Goal: Information Seeking & Learning: Learn about a topic

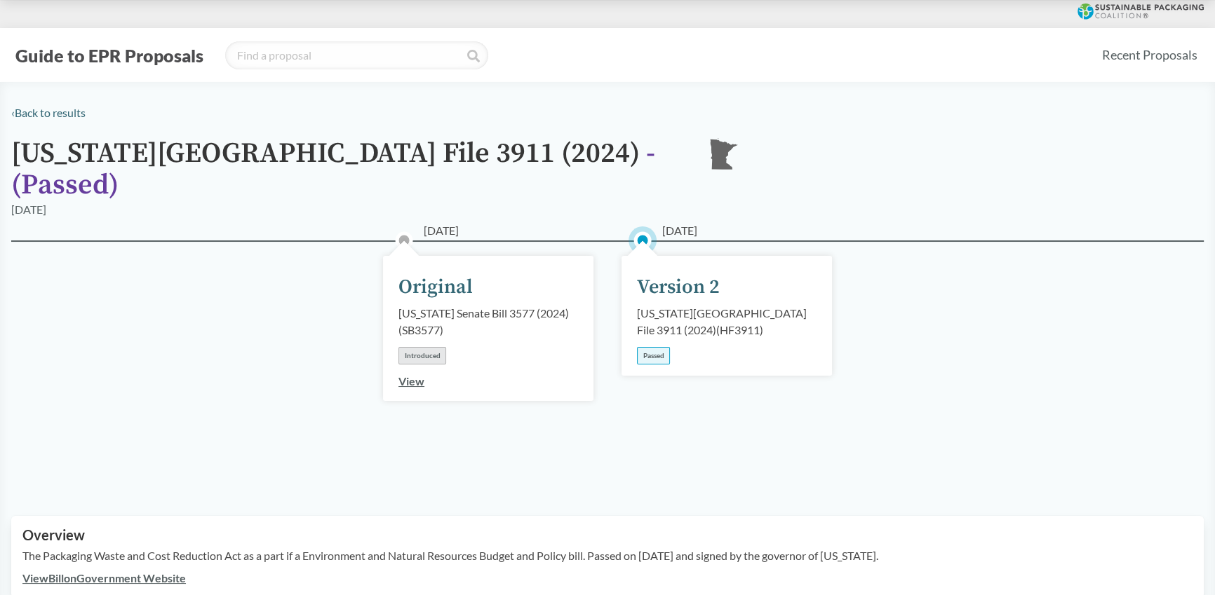
click at [1156, 276] on div "[DATE] Original [US_STATE] Senate Bill 3577 (2024) ( SB3577 ) Introduced View […" at bounding box center [607, 362] width 1192 height 242
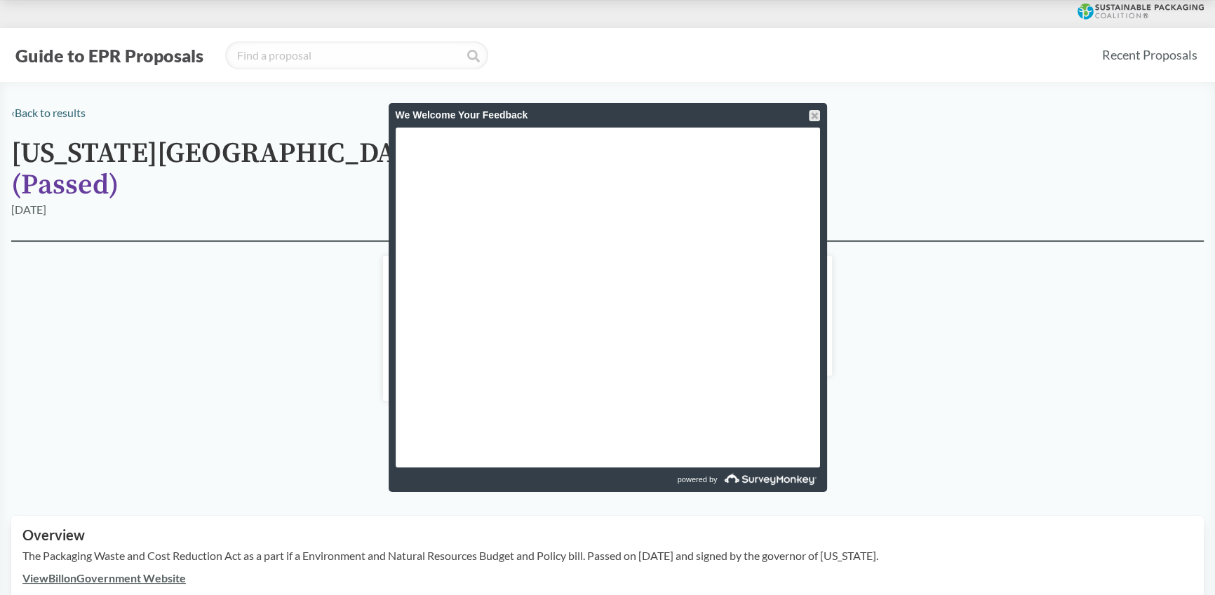
click at [147, 56] on button "Guide to EPR Proposals" at bounding box center [109, 55] width 196 height 22
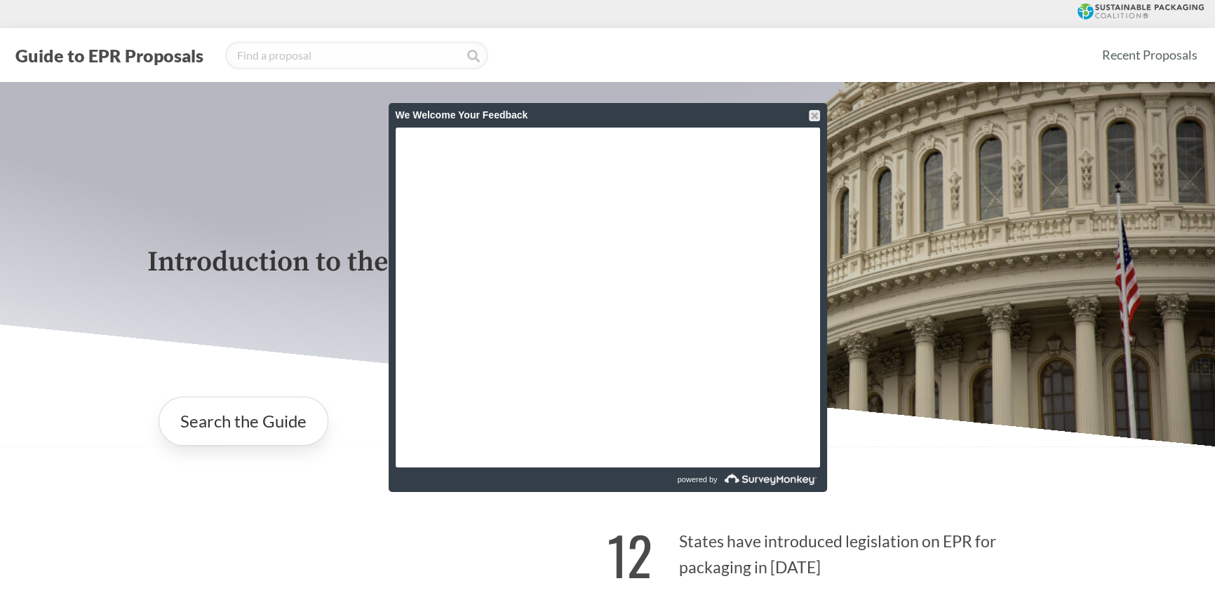
click at [49, 111] on div "Introduction to the Guide for EPR Proposals" at bounding box center [607, 264] width 1215 height 365
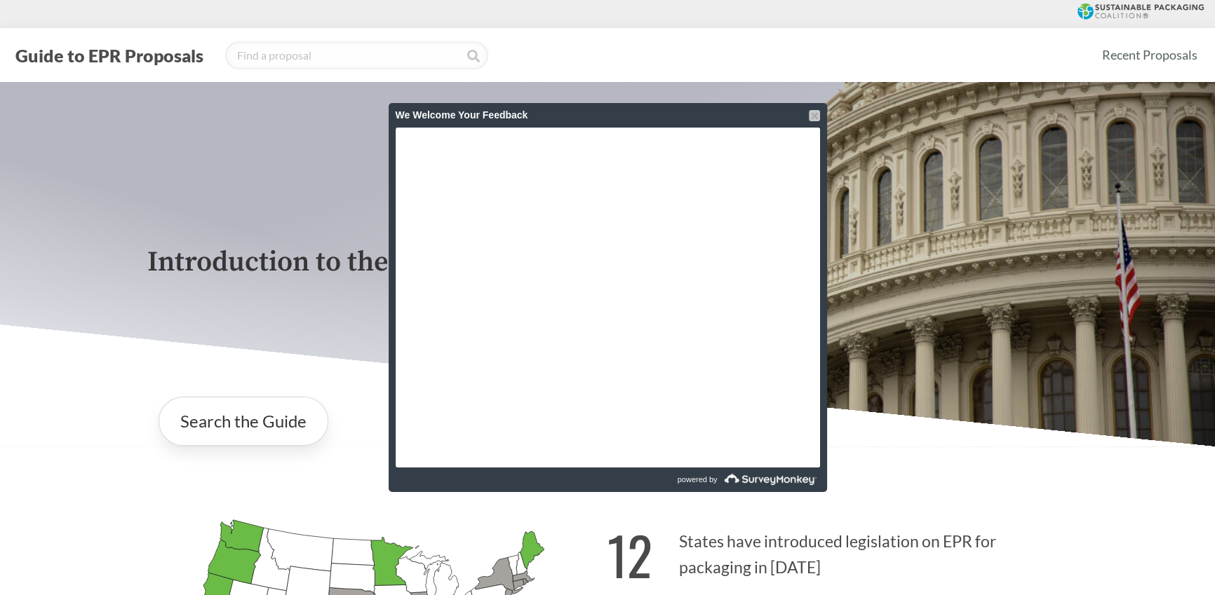
click at [813, 112] on div at bounding box center [814, 115] width 11 height 11
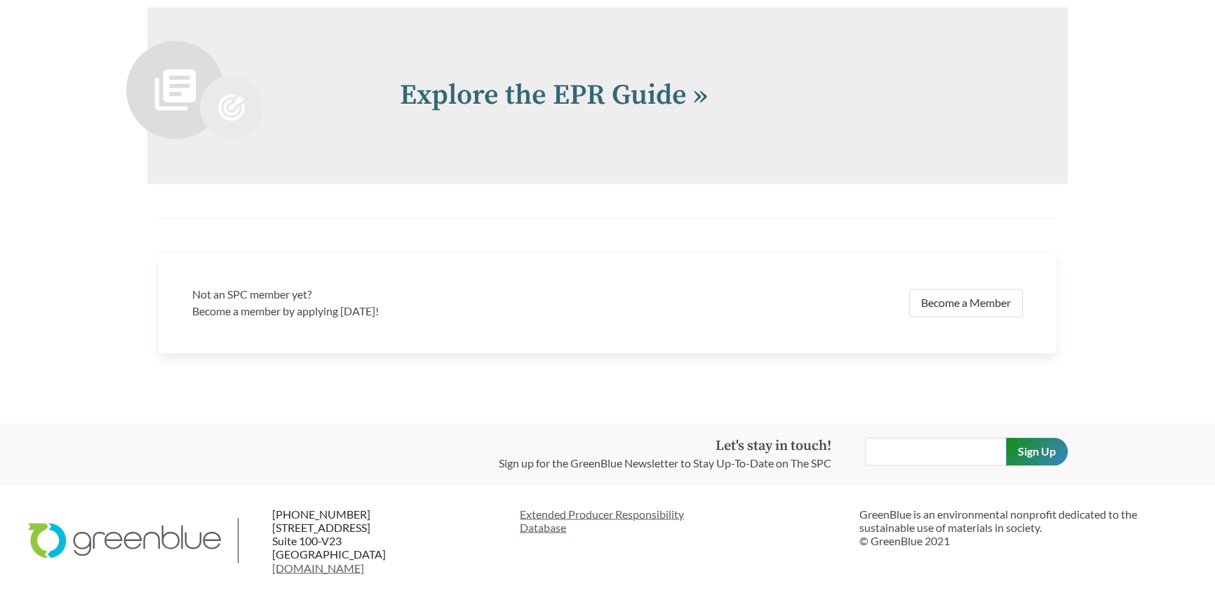
scroll to position [3111, 0]
click at [588, 86] on link "Explore the EPR Guide »" at bounding box center [554, 95] width 308 height 35
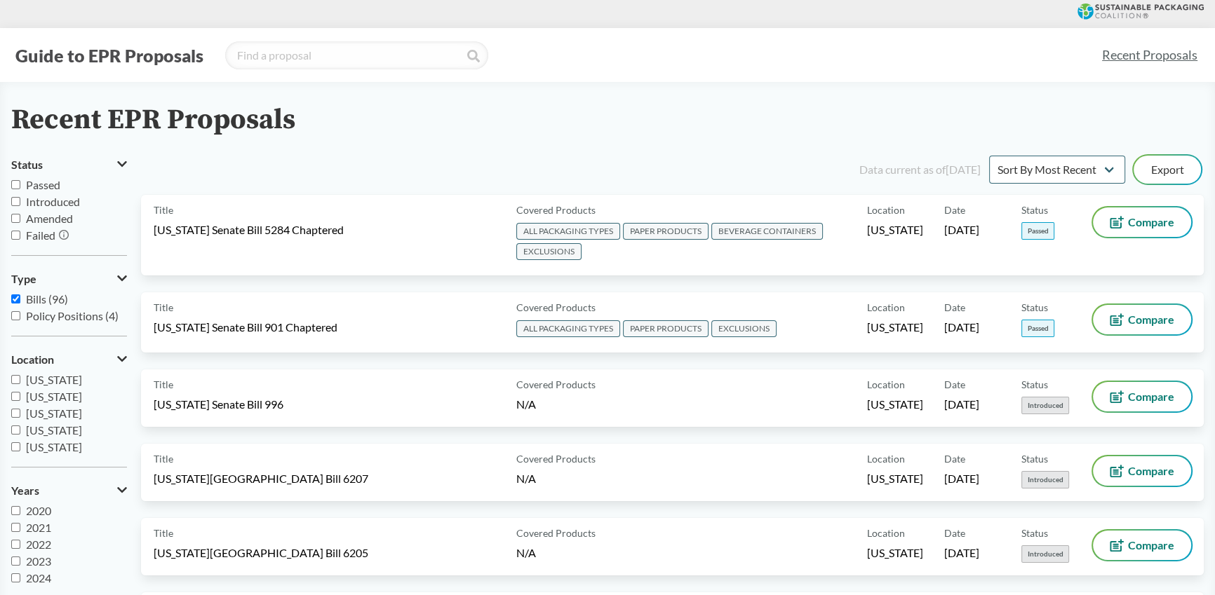
click at [39, 187] on span "Passed" at bounding box center [43, 184] width 34 height 13
click at [20, 187] on input "Passed" at bounding box center [15, 184] width 9 height 9
checkbox input "true"
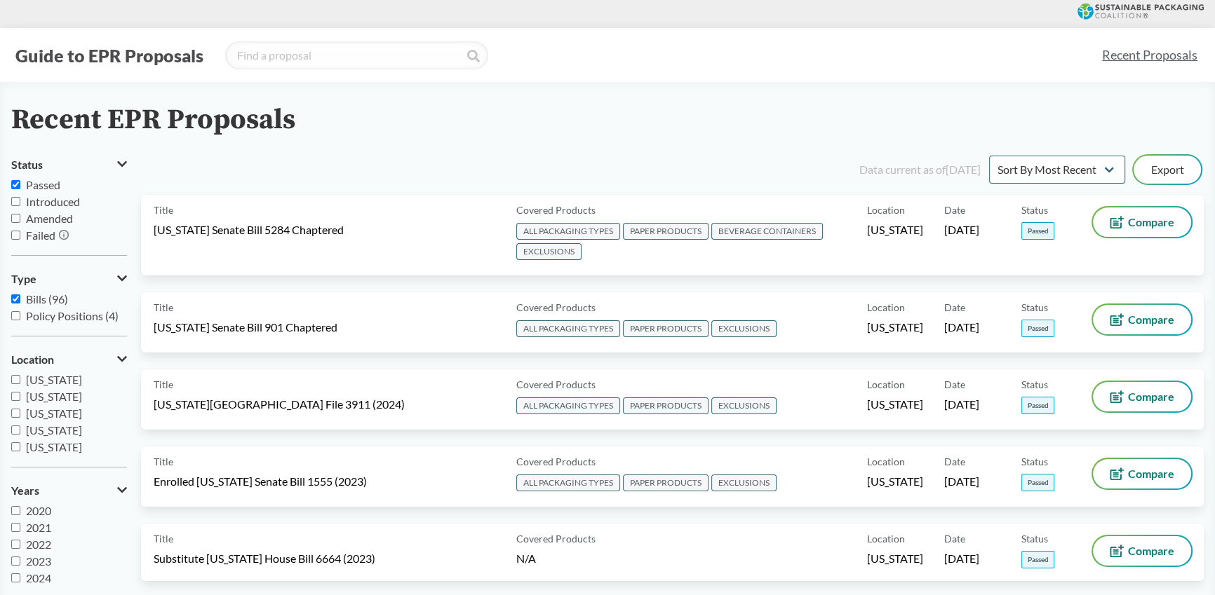
click at [490, 162] on div "Data current as of [DATE] Sort By Most Recent Sort By Status Export" at bounding box center [681, 170] width 1046 height 34
